Goal: Task Accomplishment & Management: Complete application form

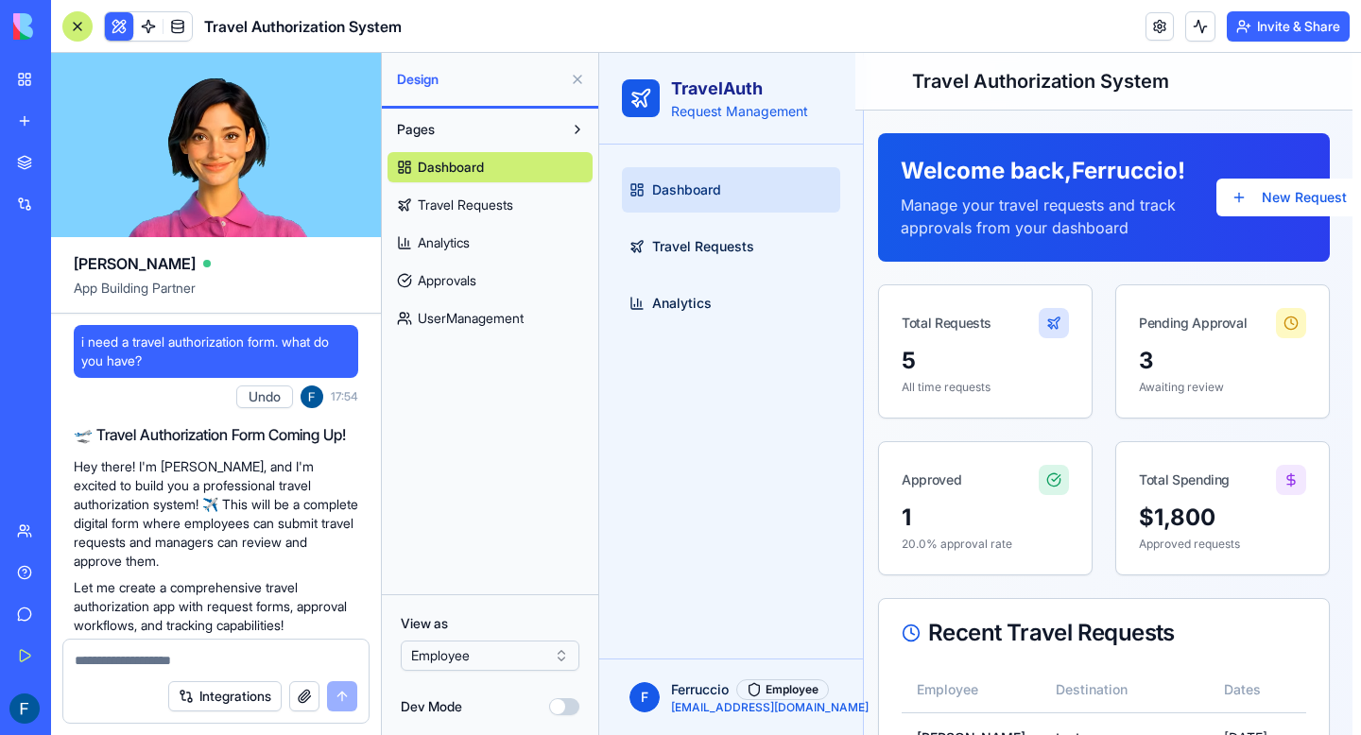
scroll to position [2637, 0]
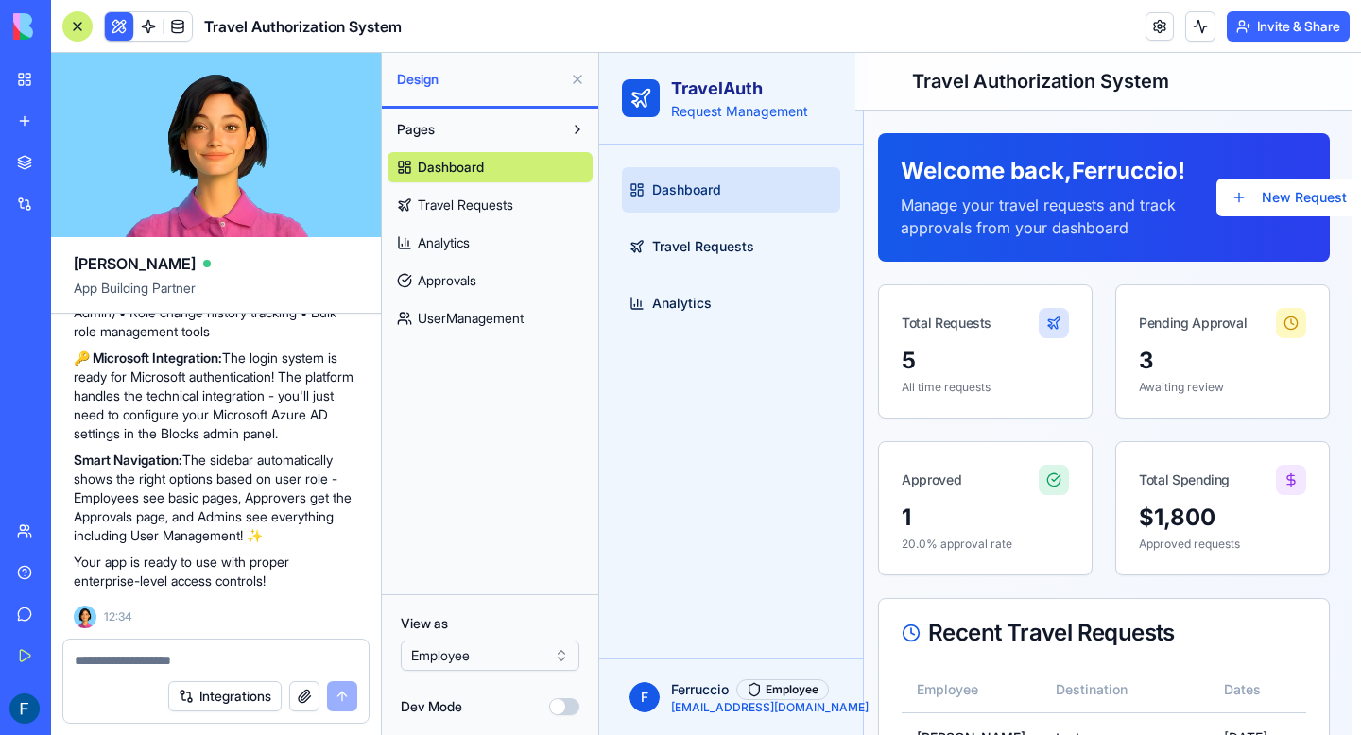
click at [464, 283] on span "Approvals" at bounding box center [447, 280] width 59 height 19
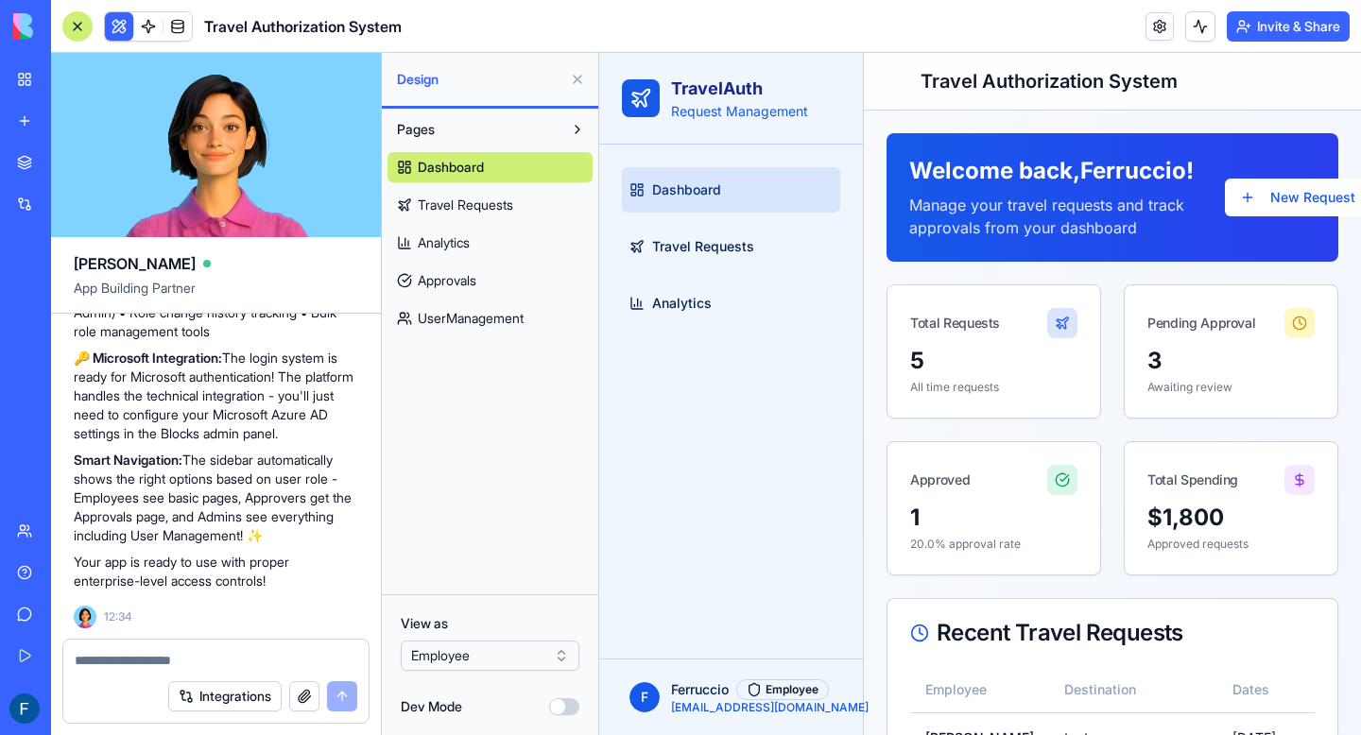
click at [771, 560] on div "Dashboard Travel Requests Analytics" at bounding box center [731, 402] width 264 height 514
click at [575, 77] on button at bounding box center [577, 79] width 30 height 30
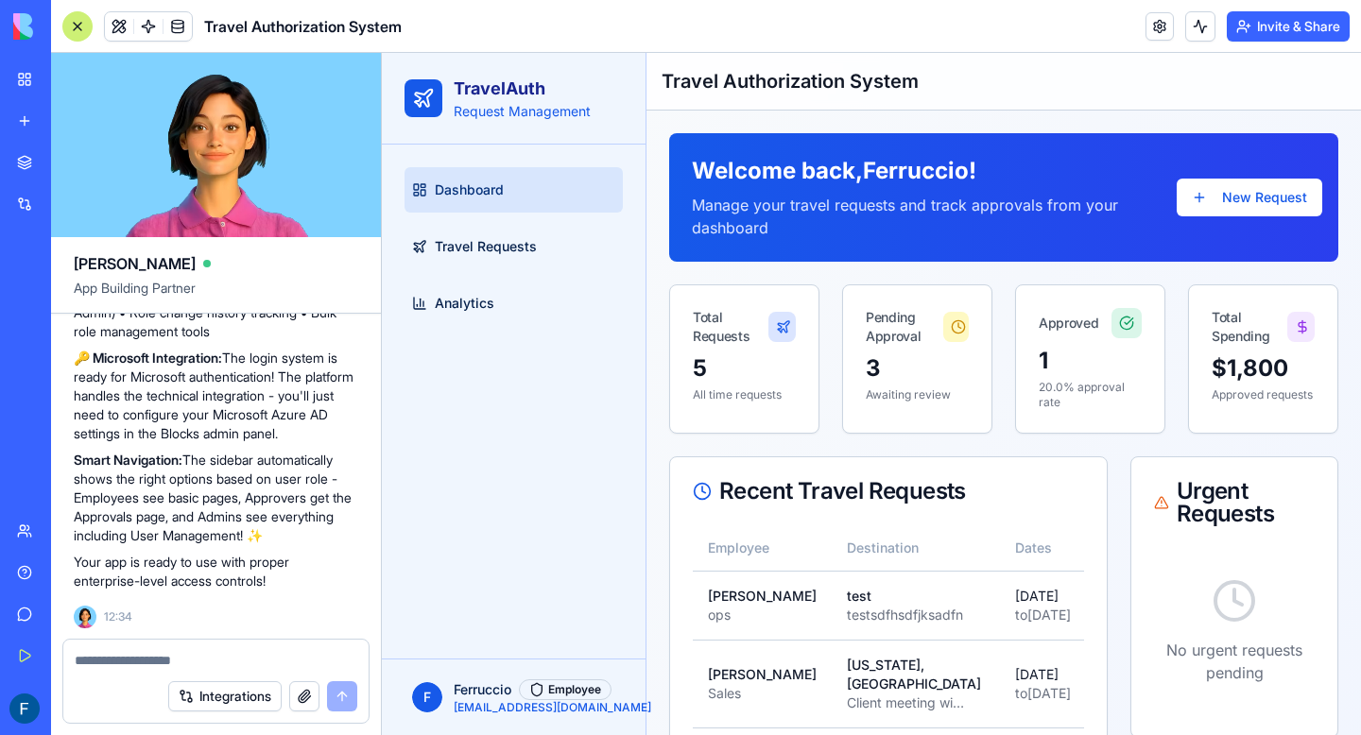
scroll to position [2637, 0]
click at [171, 660] on textarea at bounding box center [216, 660] width 283 height 19
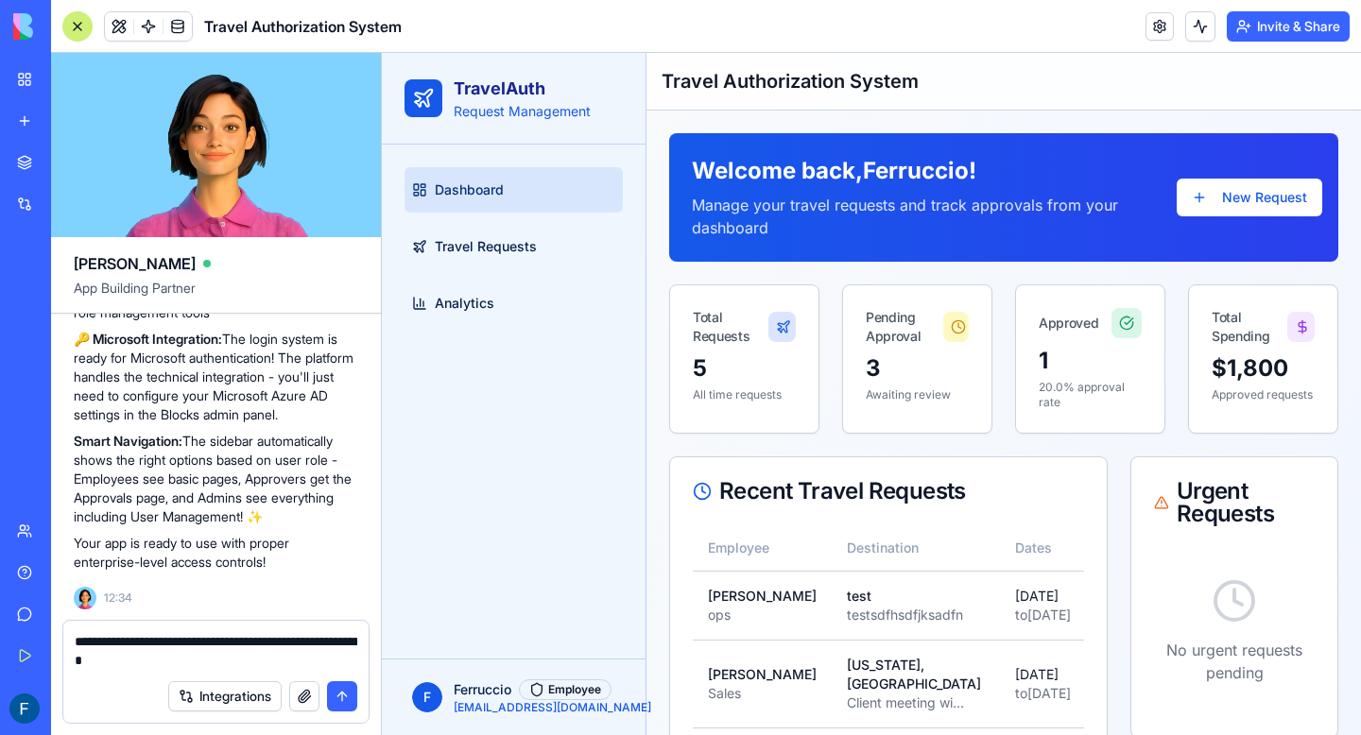
type textarea "**********"
